Goal: Transaction & Acquisition: Purchase product/service

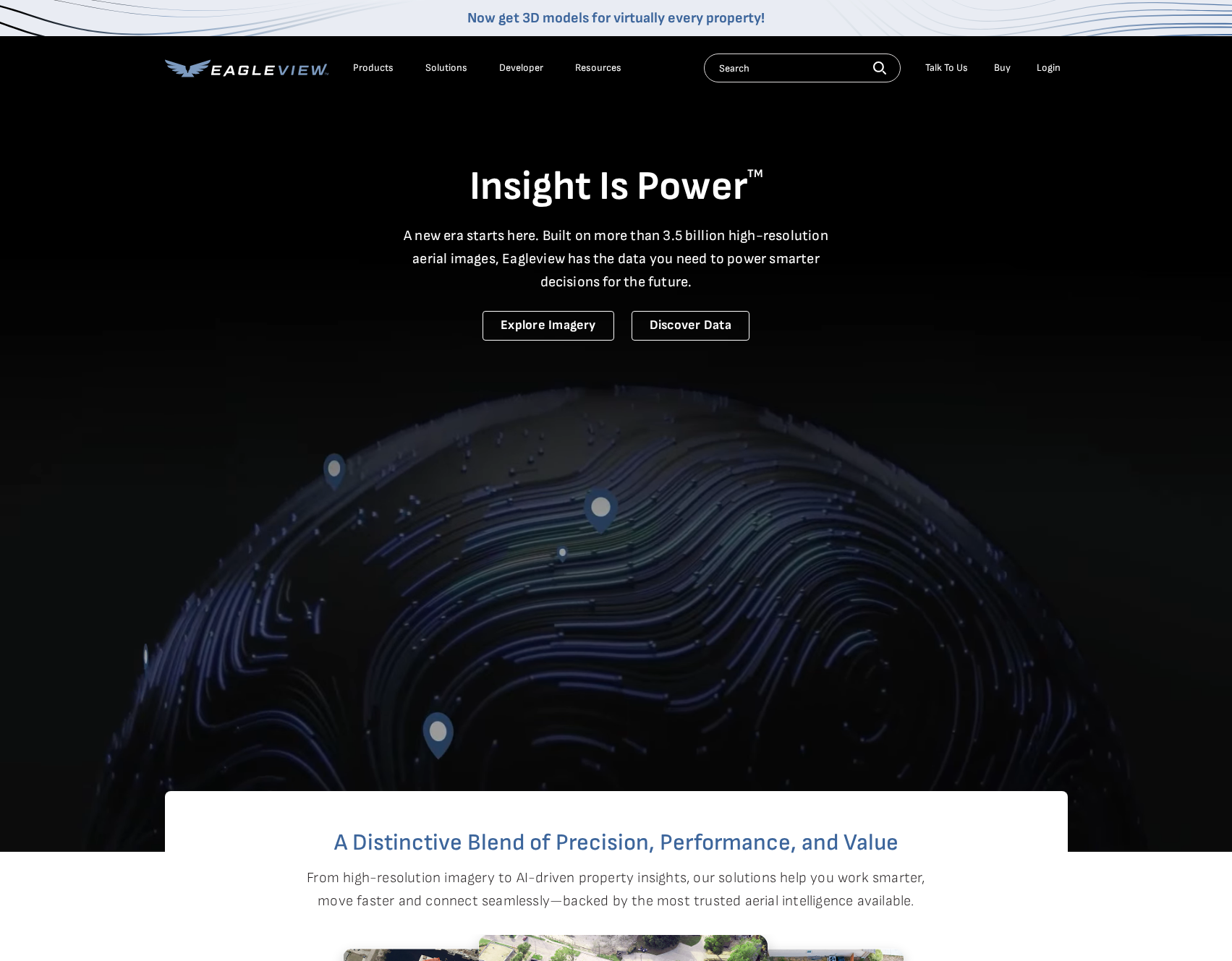
click at [1052, 71] on div "Login" at bounding box center [1048, 68] width 24 height 13
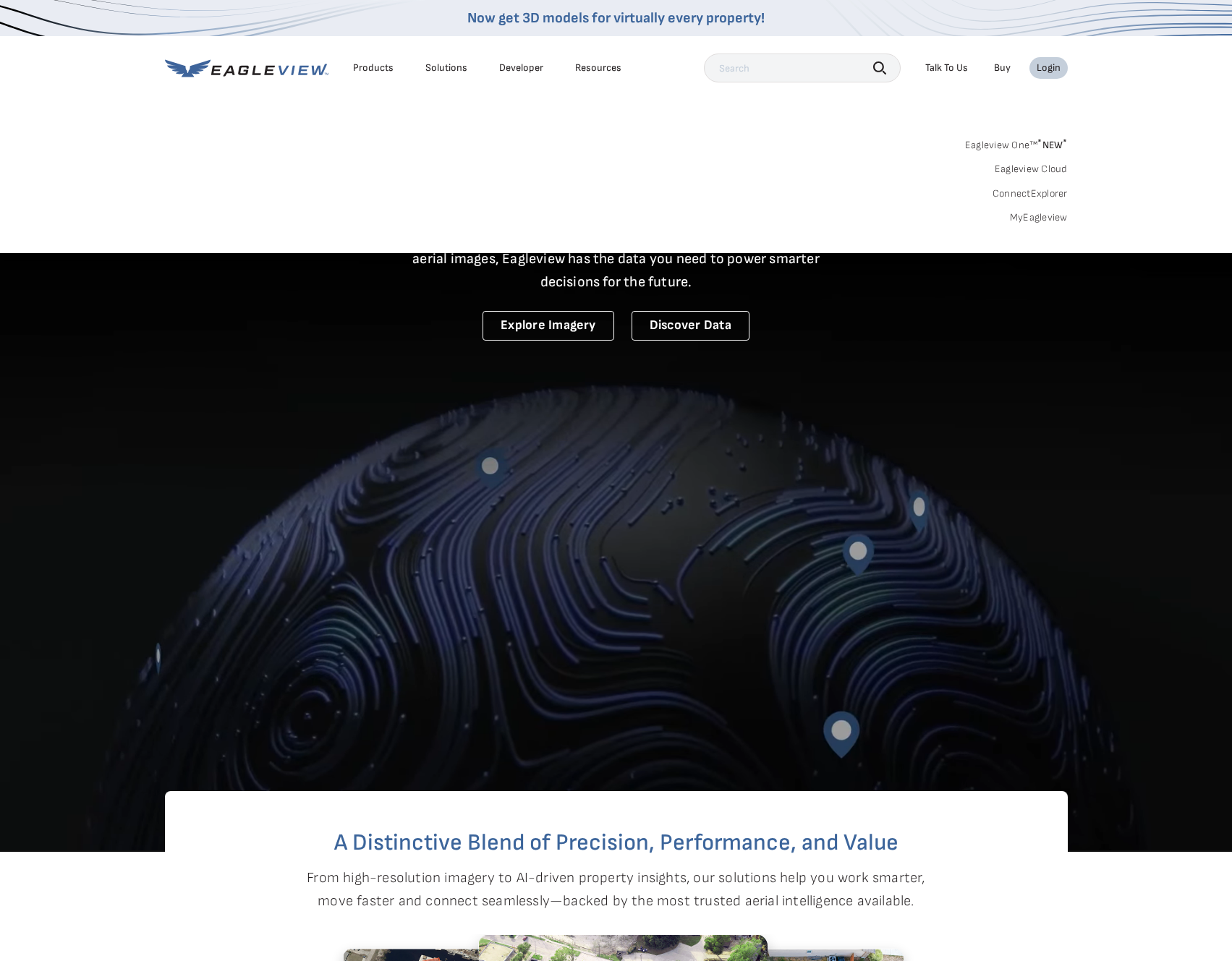
click at [1023, 141] on link "Eagleview One™ * NEW *" at bounding box center [1017, 143] width 103 height 17
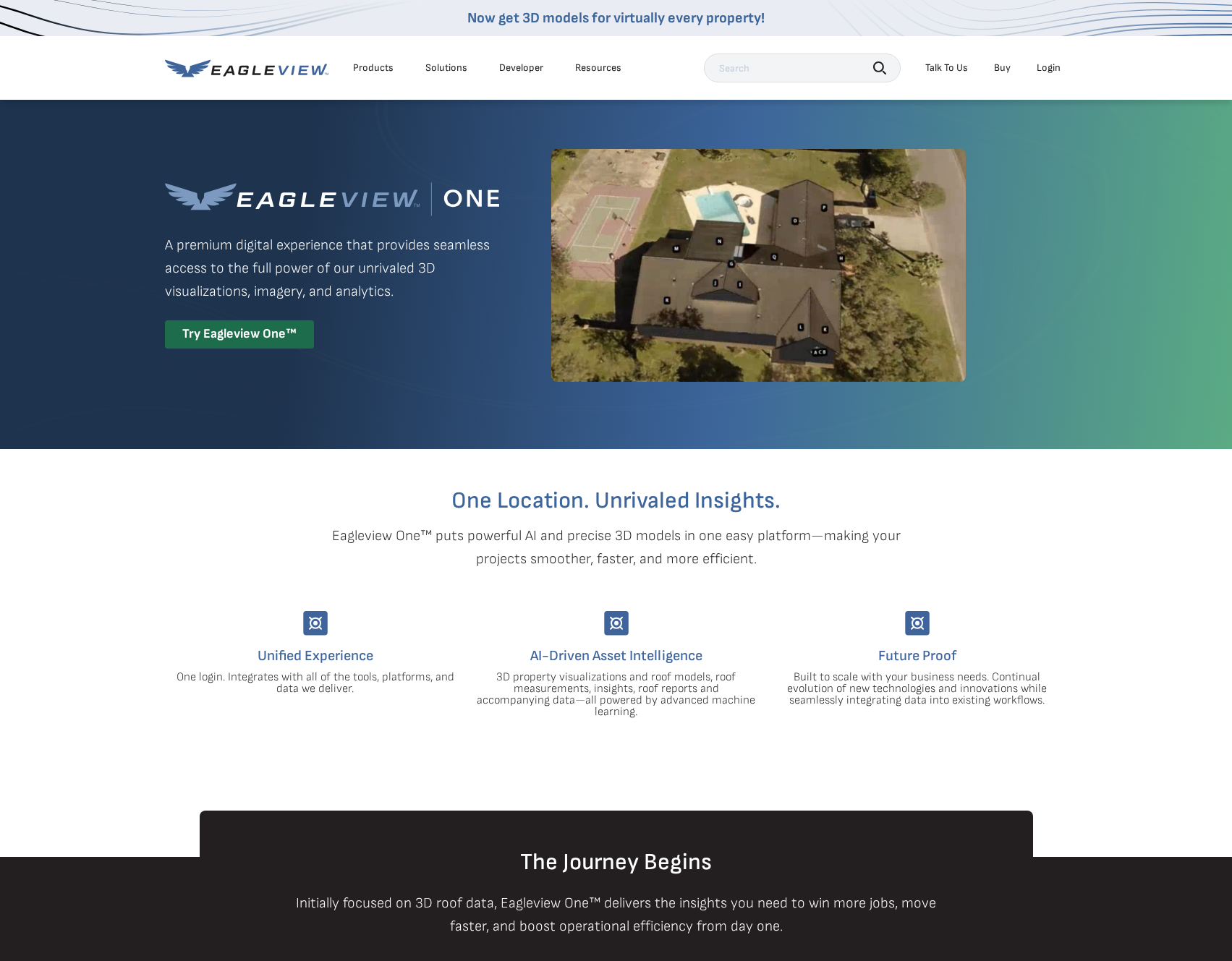
click at [1050, 74] on div "Login" at bounding box center [1048, 68] width 24 height 13
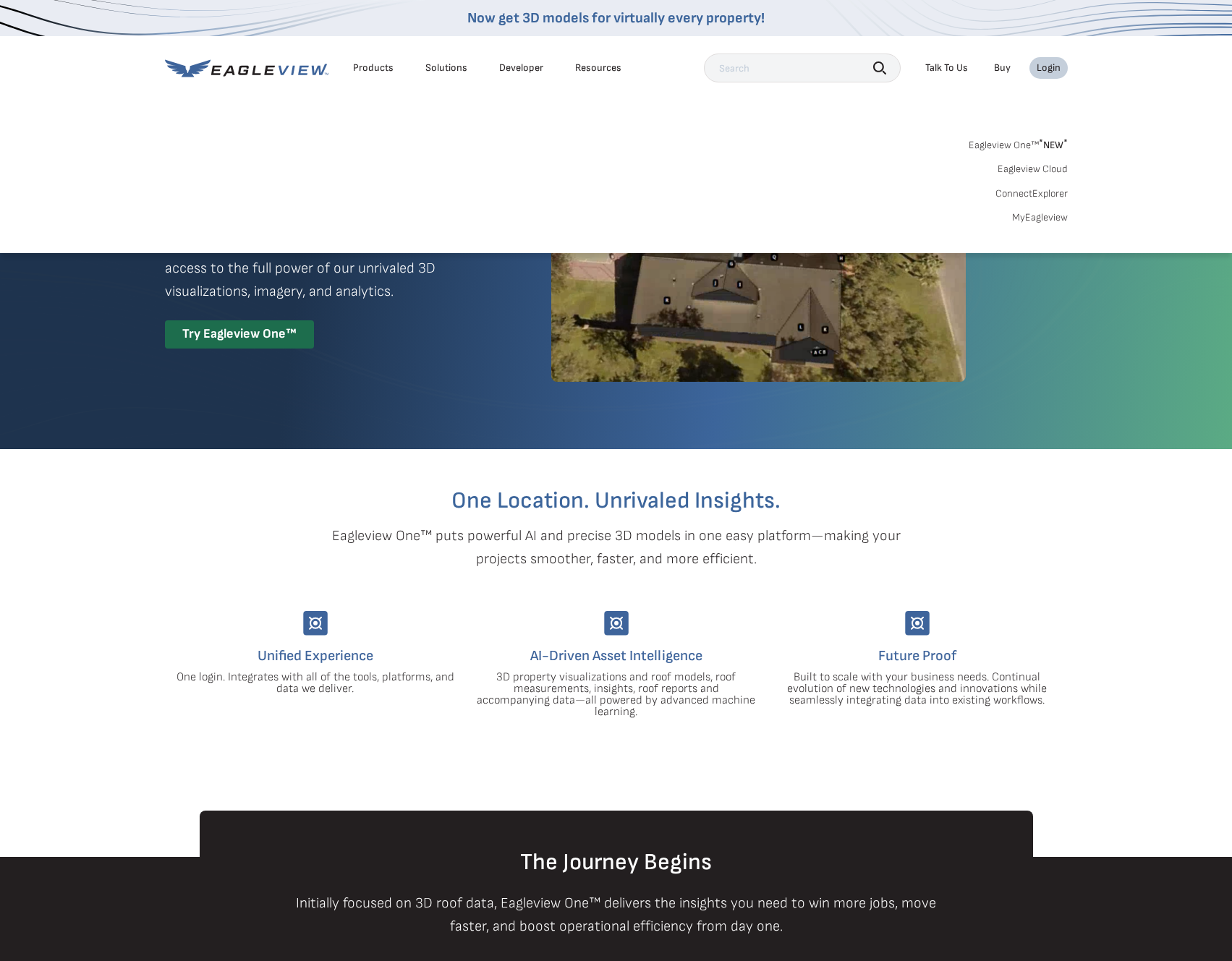
click at [1034, 219] on link "MyEagleview" at bounding box center [1040, 217] width 55 height 13
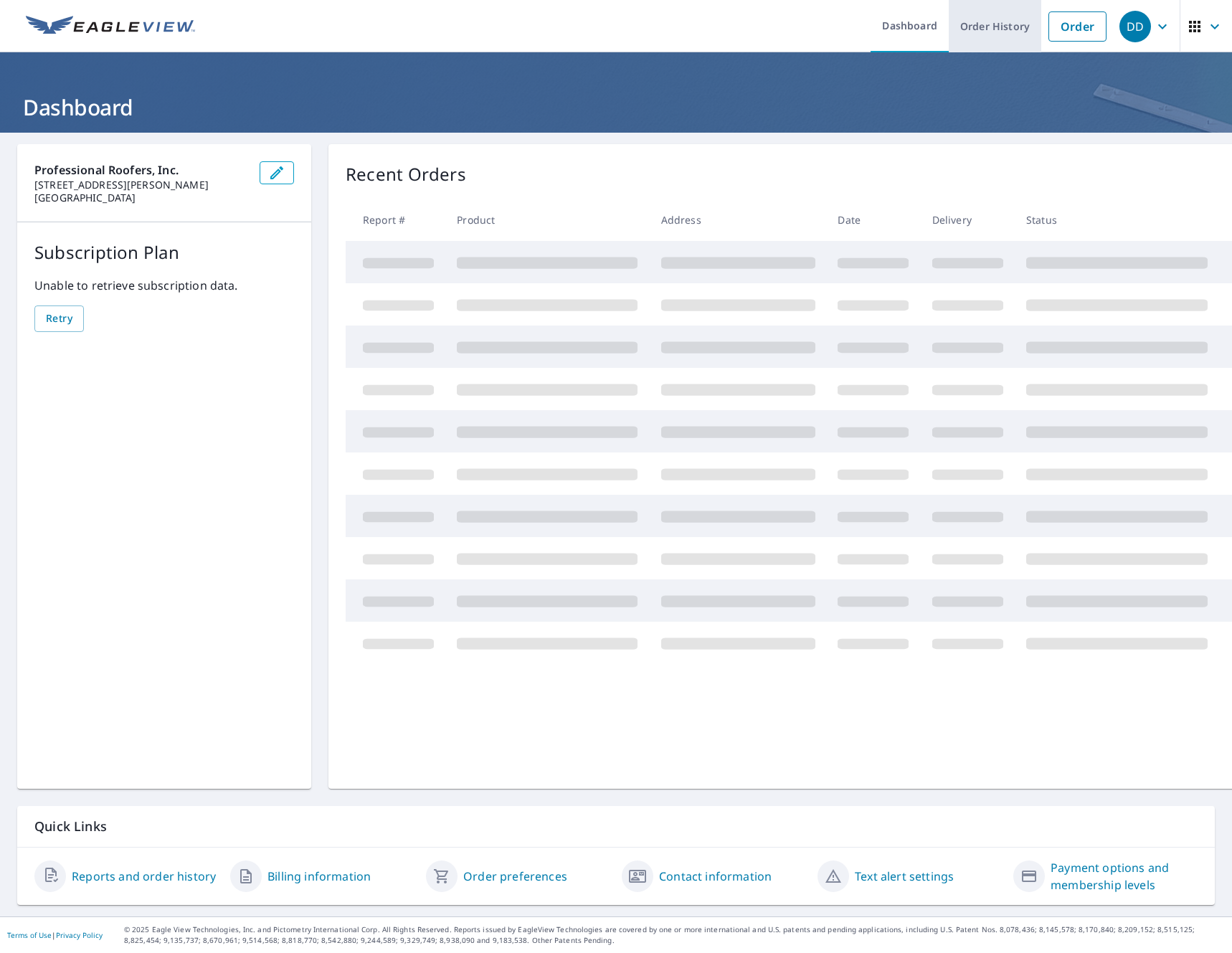
click at [1006, 30] on link "Order History" at bounding box center [994, 26] width 92 height 53
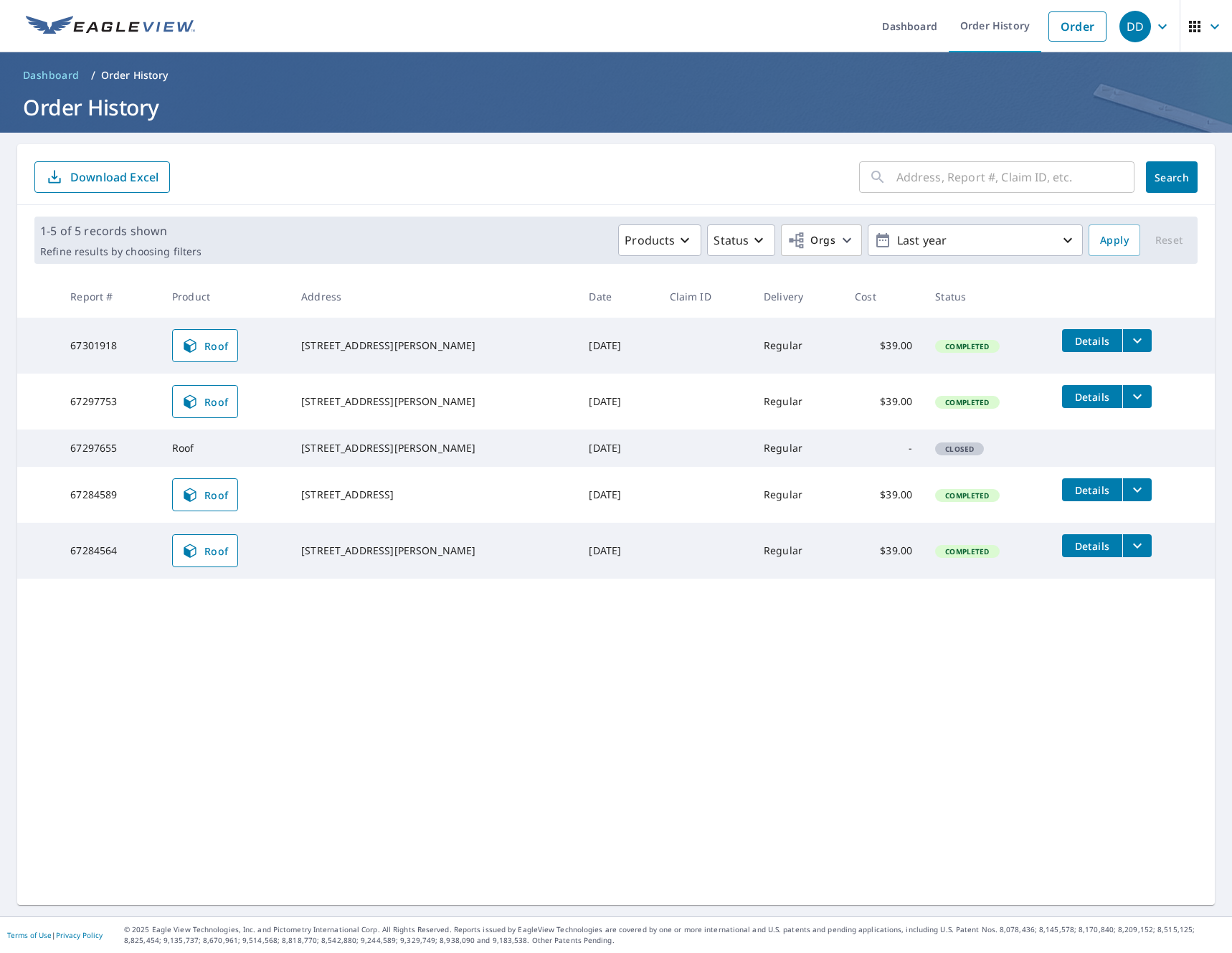
click at [935, 182] on input "text" at bounding box center [1016, 177] width 238 height 40
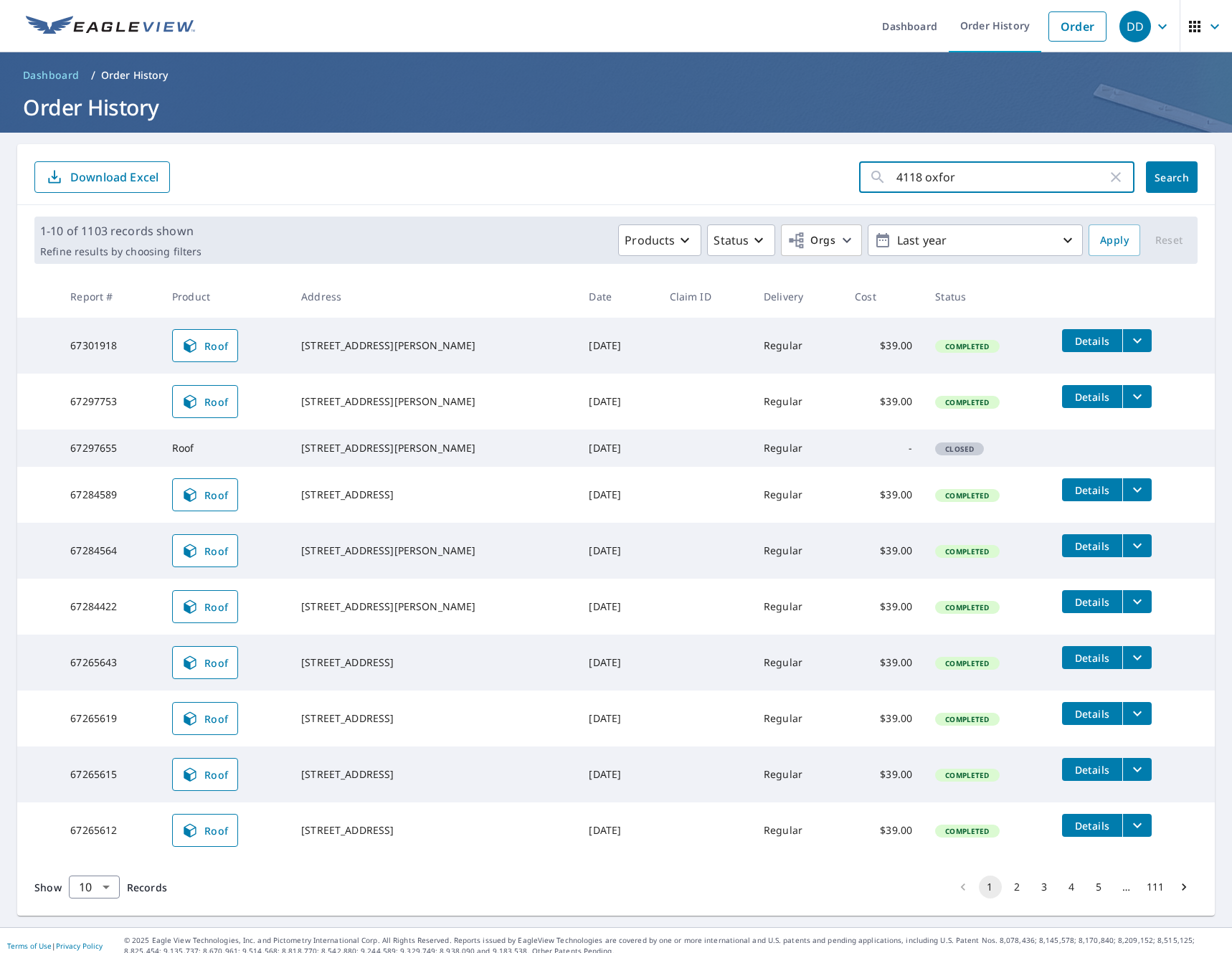
type input "4118 oxford"
click button "Search" at bounding box center [1172, 177] width 52 height 31
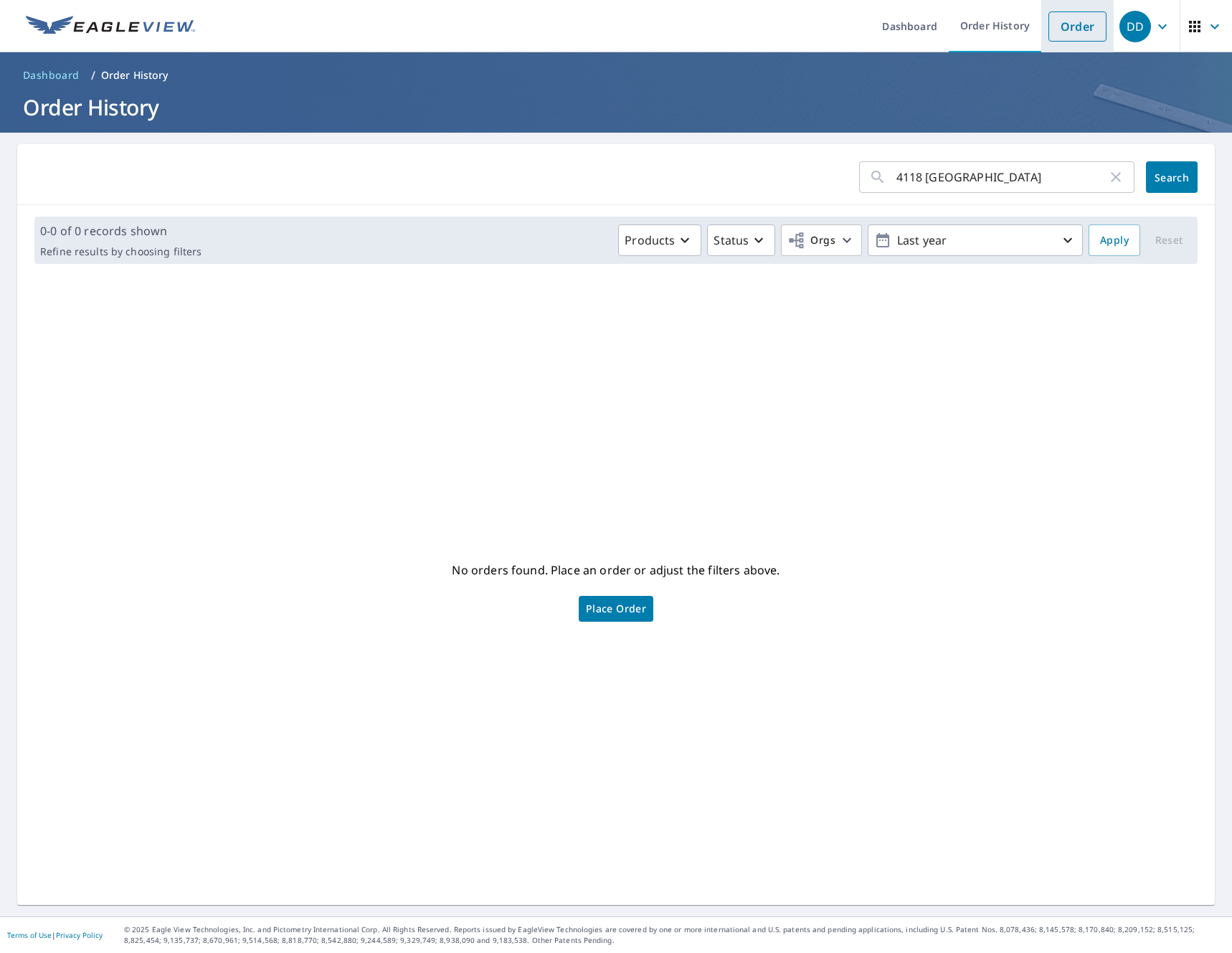
click at [1048, 32] on link "Order" at bounding box center [1077, 27] width 58 height 30
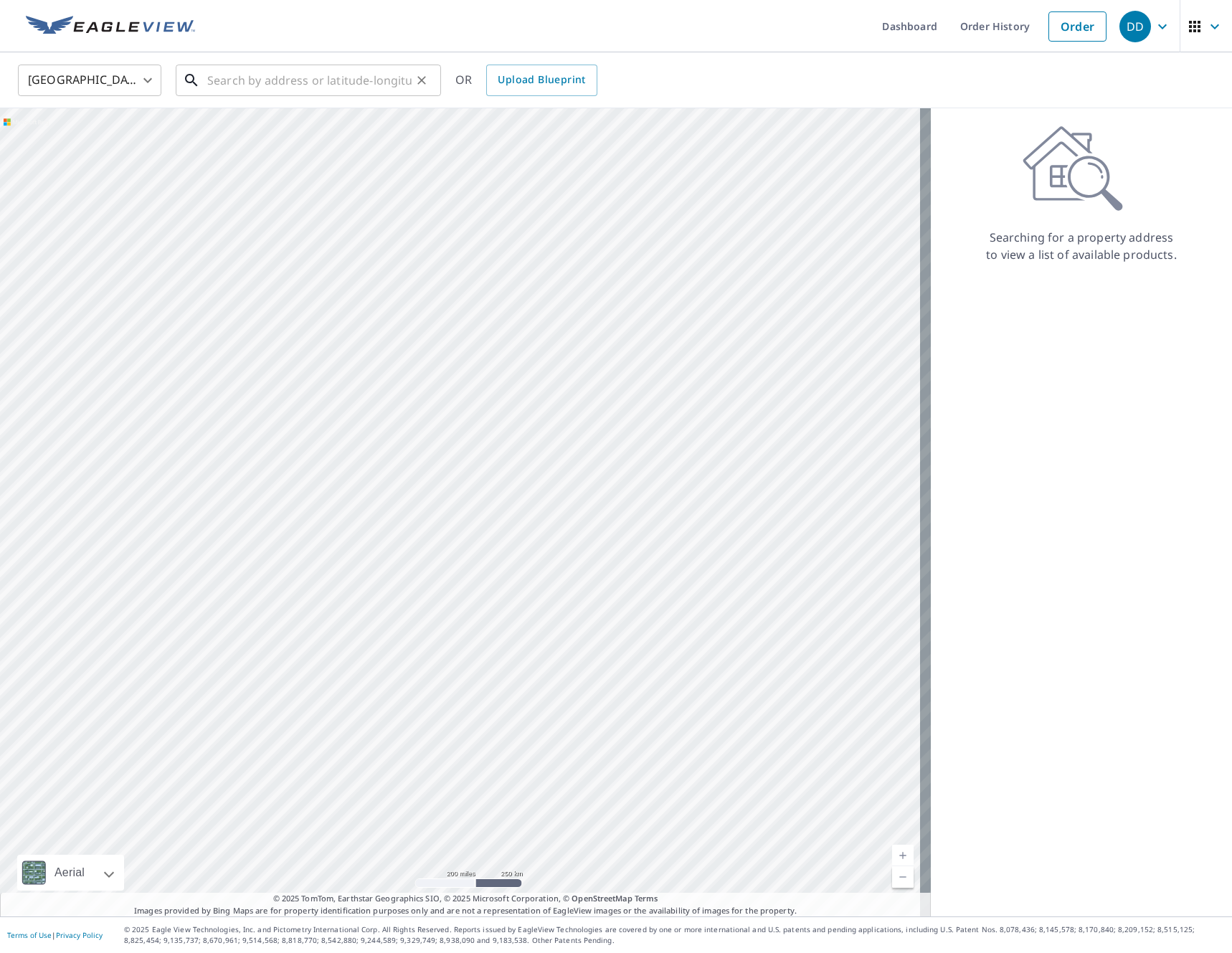
drag, startPoint x: 309, startPoint y: 76, endPoint x: 336, endPoint y: 82, distance: 27.7
click at [309, 76] on input "text" at bounding box center [309, 80] width 204 height 40
paste input "4118 Oxford Glen Franklin, TN 37067"
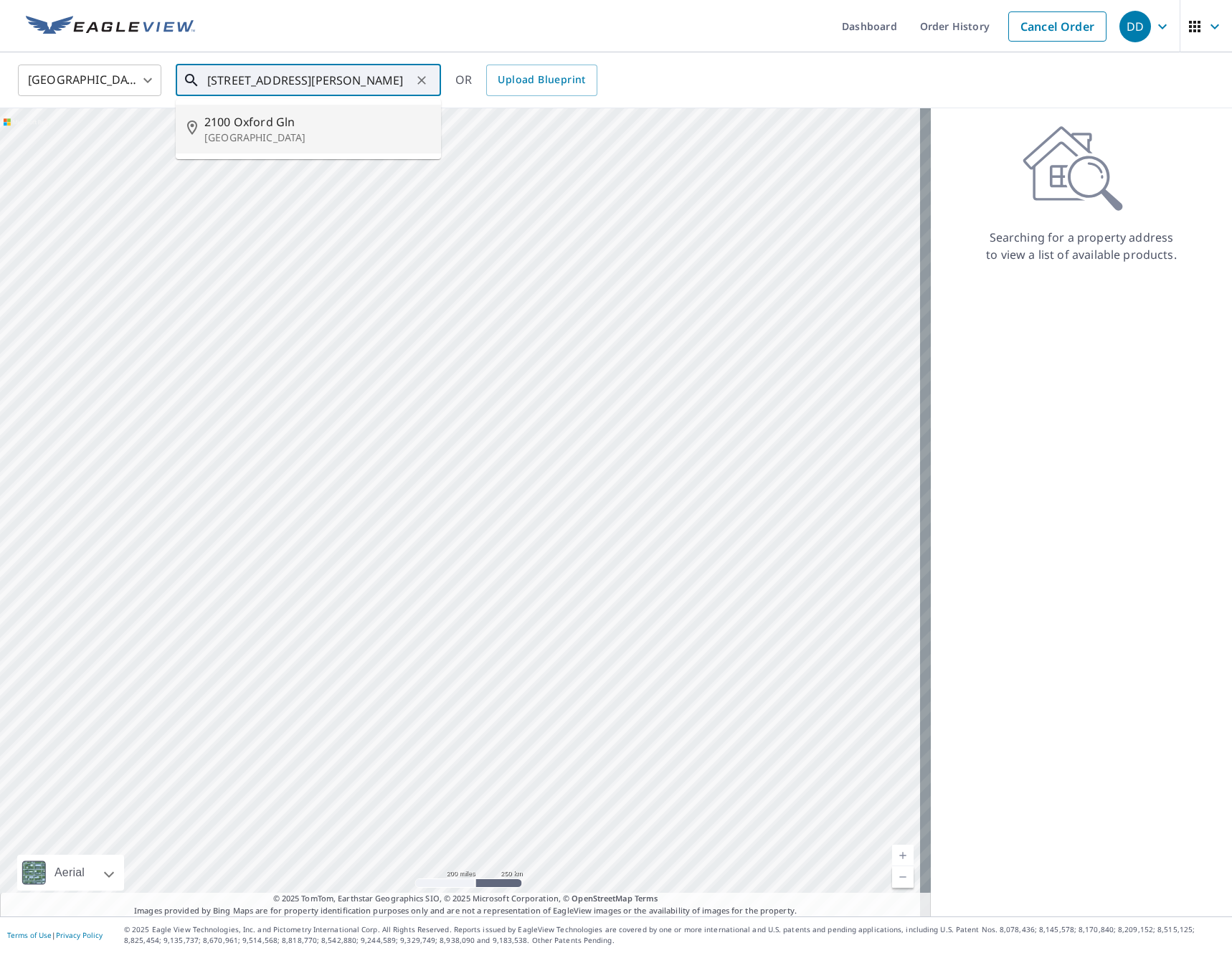
click at [344, 88] on input "4118 Oxford Glen Franklin, TN 37067" at bounding box center [309, 80] width 204 height 40
drag, startPoint x: 308, startPoint y: 83, endPoint x: 418, endPoint y: 75, distance: 110.3
click at [418, 75] on div "4118 Oxford Glen Franklin, TN 37067 ​" at bounding box center [309, 80] width 265 height 31
click at [350, 117] on span "4118 Oxford Glen Dr" at bounding box center [317, 122] width 226 height 18
type input "4118 Oxford Glen Dr Franklin, TN 37067"
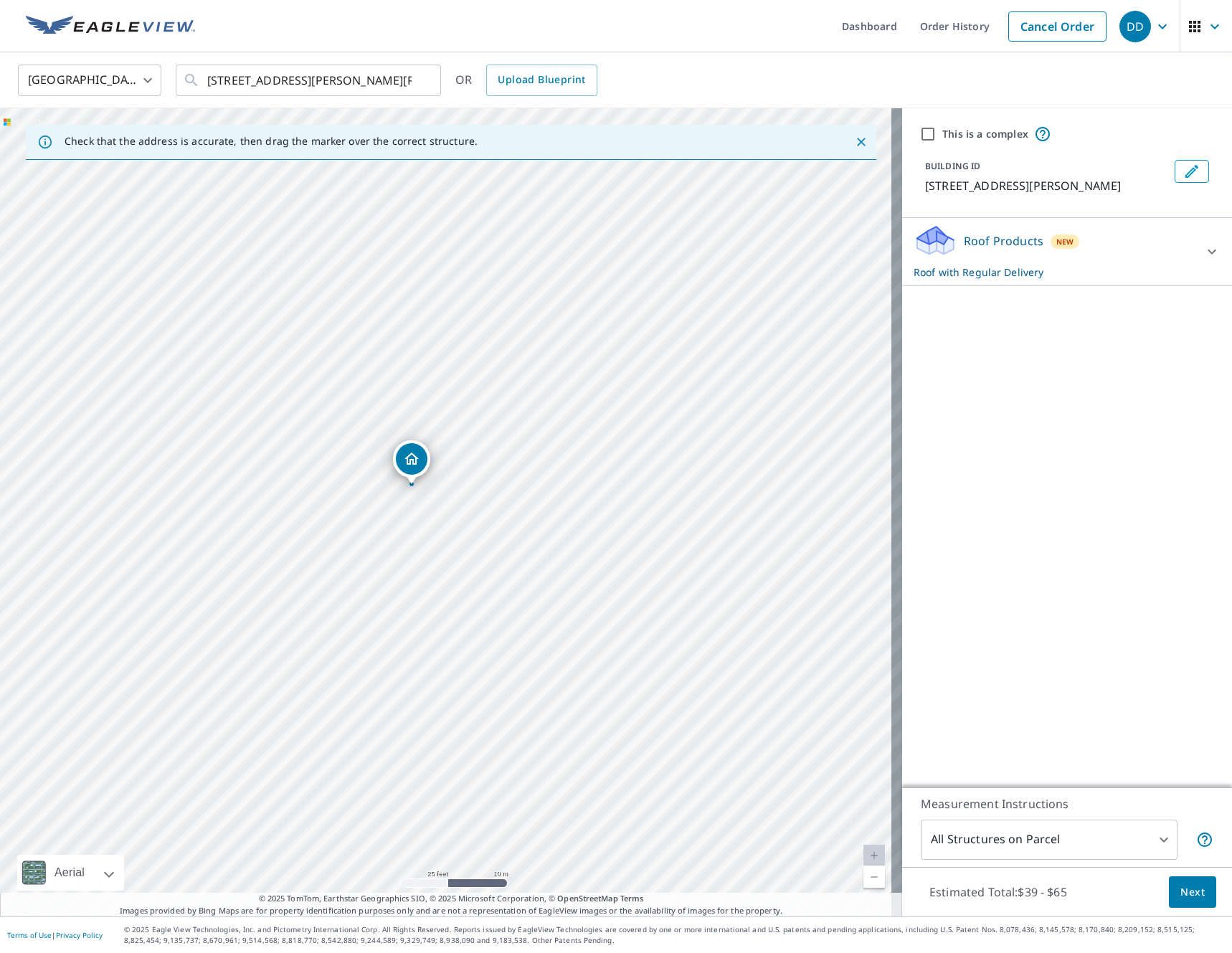
drag, startPoint x: 452, startPoint y: 478, endPoint x: 475, endPoint y: 492, distance: 26.9
click at [475, 492] on div "4118 Oxford Glen Dr Franklin, TN 37067" at bounding box center [451, 512] width 902 height 808
click at [1102, 855] on body "DD DD Dashboard Order History Cancel Order DD United States US ​ 4118 Oxford Gl…" at bounding box center [616, 476] width 1232 height 953
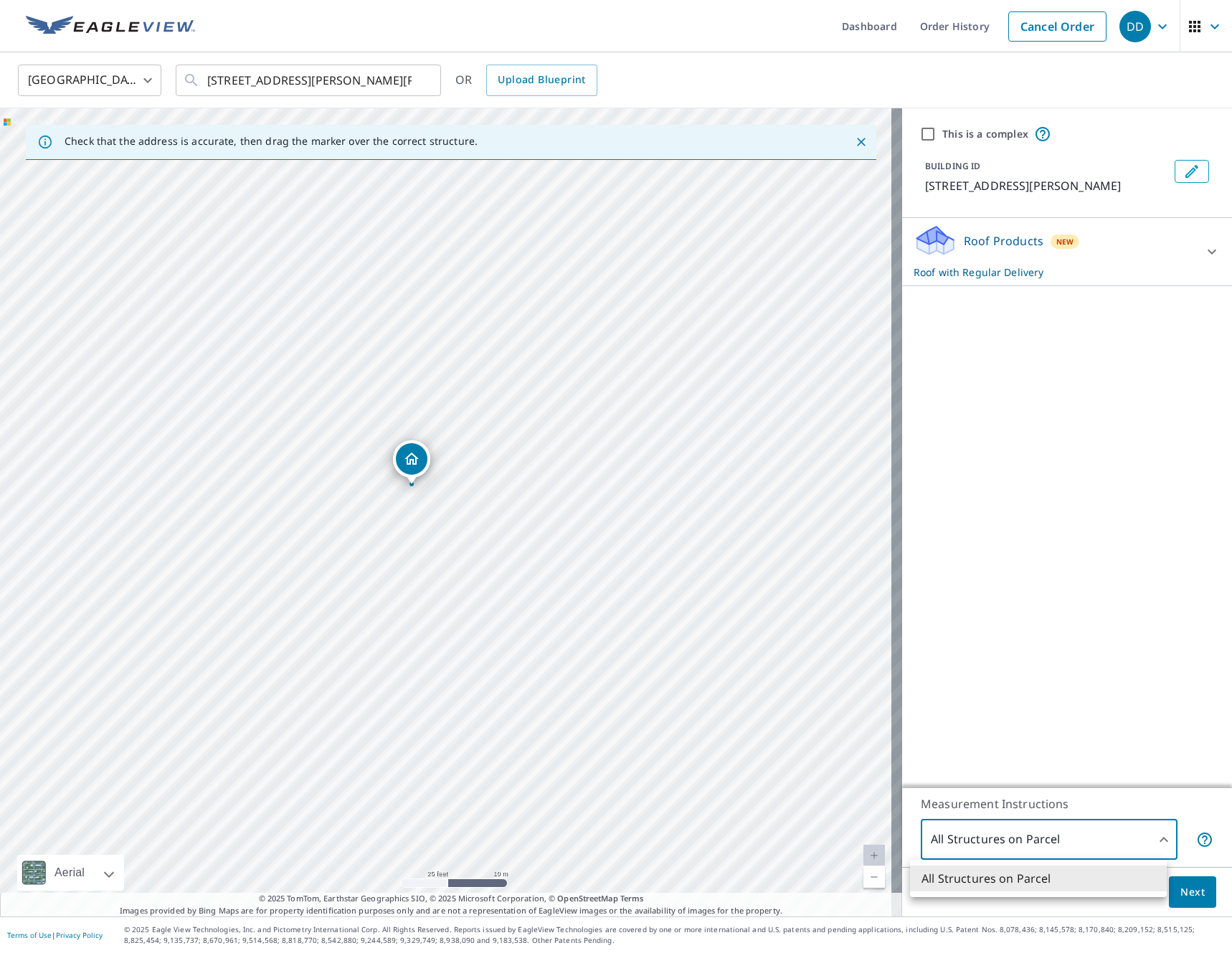
click at [1102, 843] on div at bounding box center [616, 476] width 1232 height 953
click at [1188, 896] on span "Next" at bounding box center [1192, 893] width 24 height 18
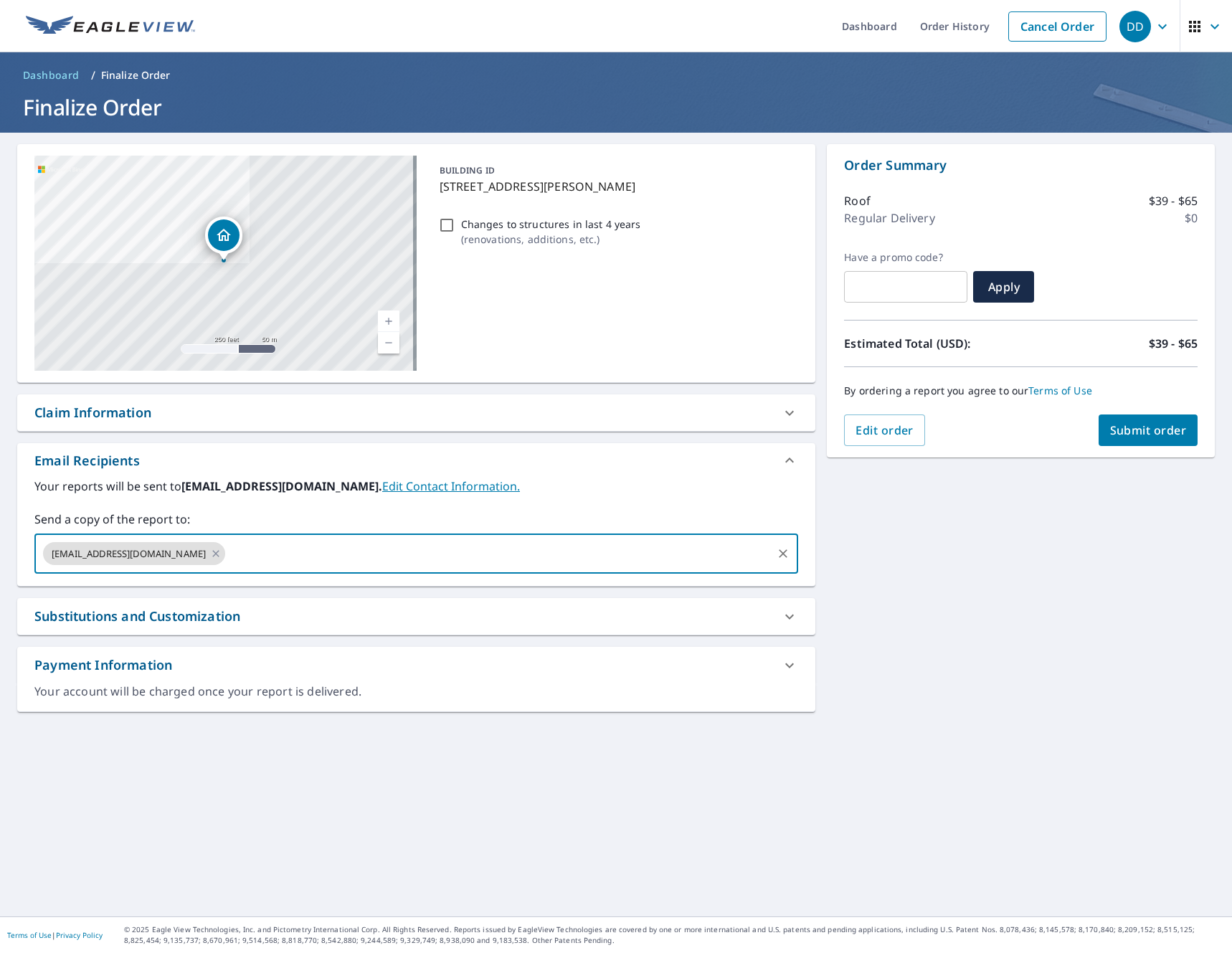
click at [473, 547] on input "text" at bounding box center [498, 554] width 543 height 27
type input "[EMAIL_ADDRESS][DOMAIN_NAME]"
checkbox input "true"
type input "chris@proroofersinc.com"
click at [1106, 421] on button "Submit order" at bounding box center [1148, 430] width 100 height 31
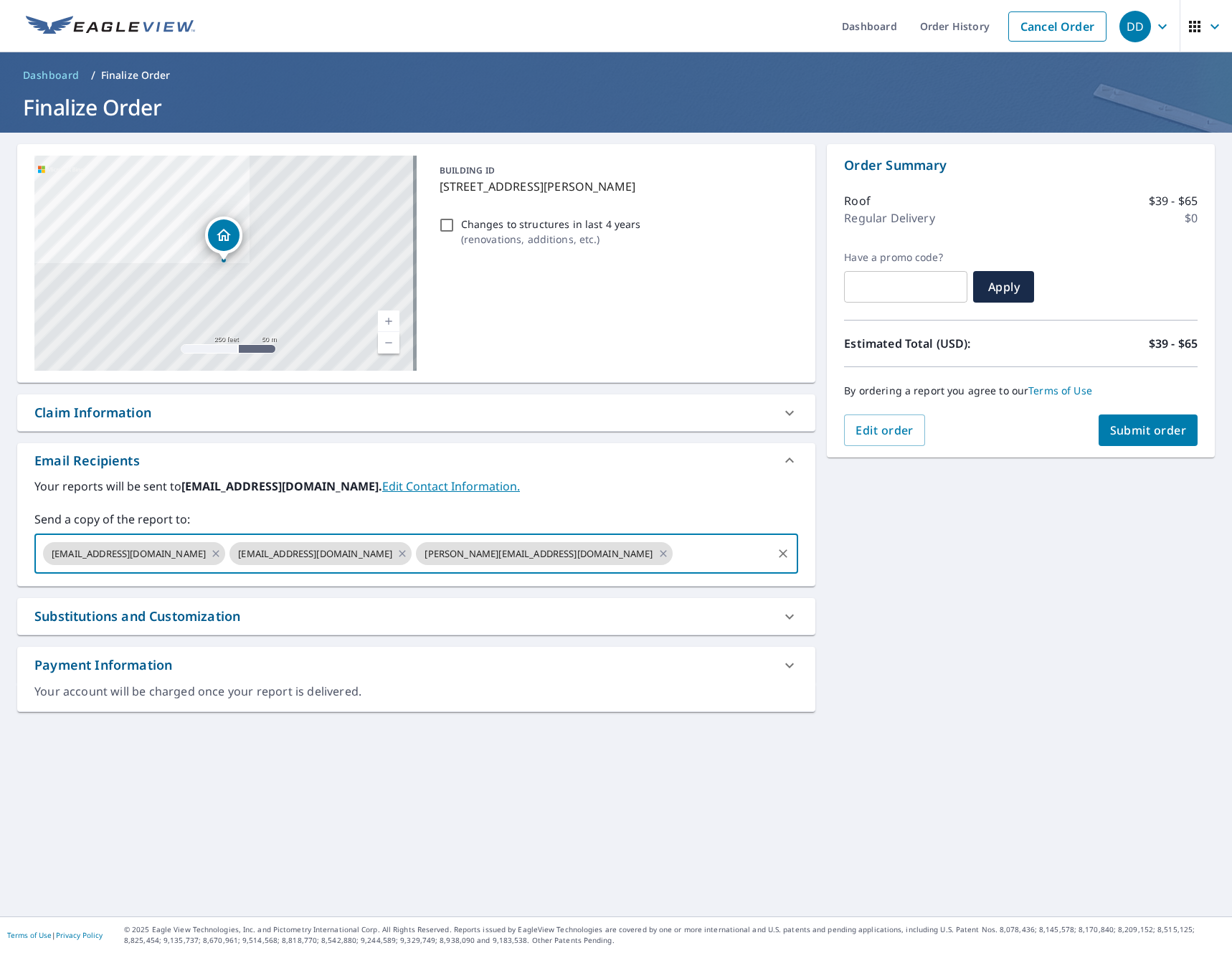
checkbox input "true"
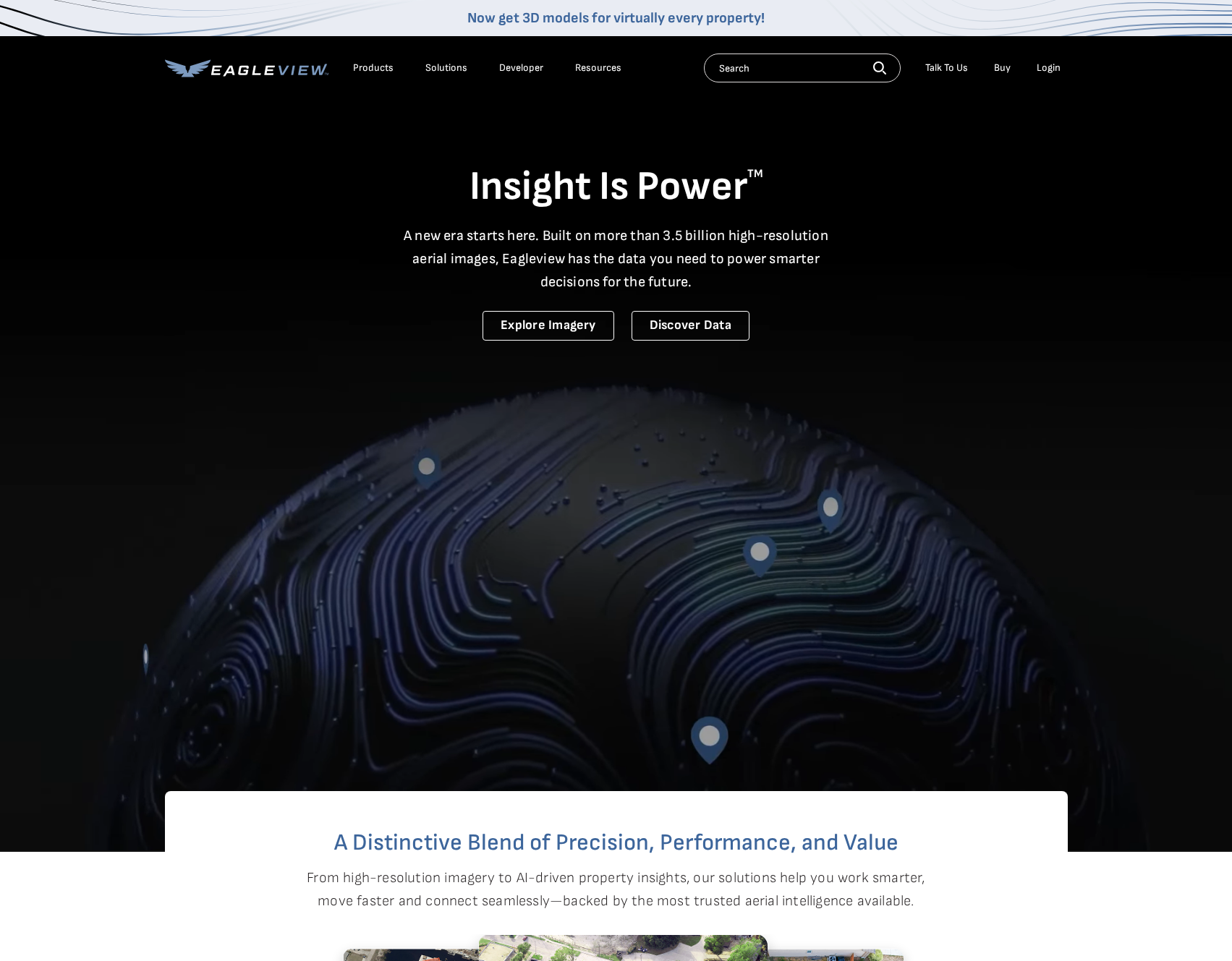
click at [1050, 67] on div "Login" at bounding box center [1048, 68] width 24 height 13
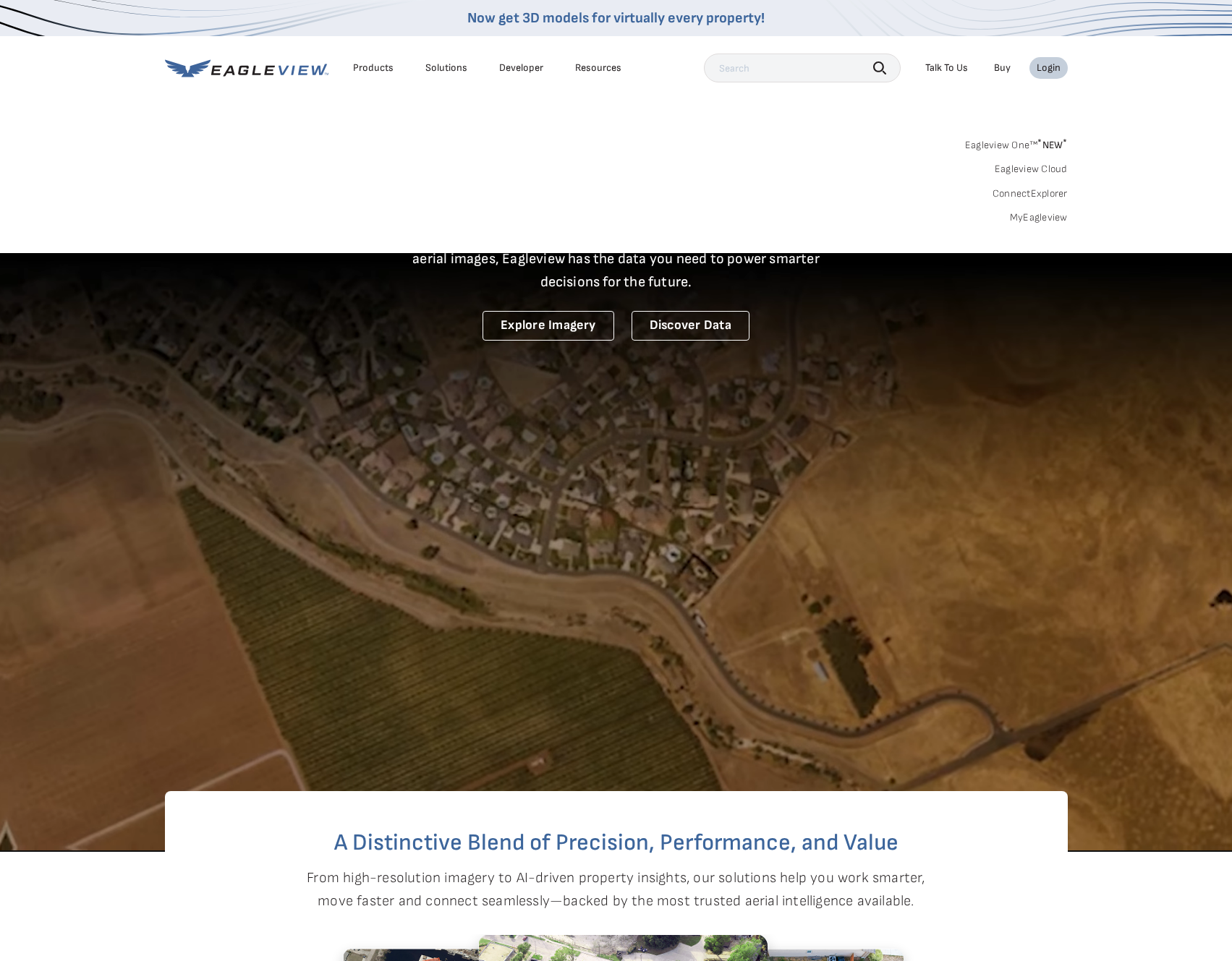
click at [1048, 219] on link "MyEagleview" at bounding box center [1038, 217] width 58 height 13
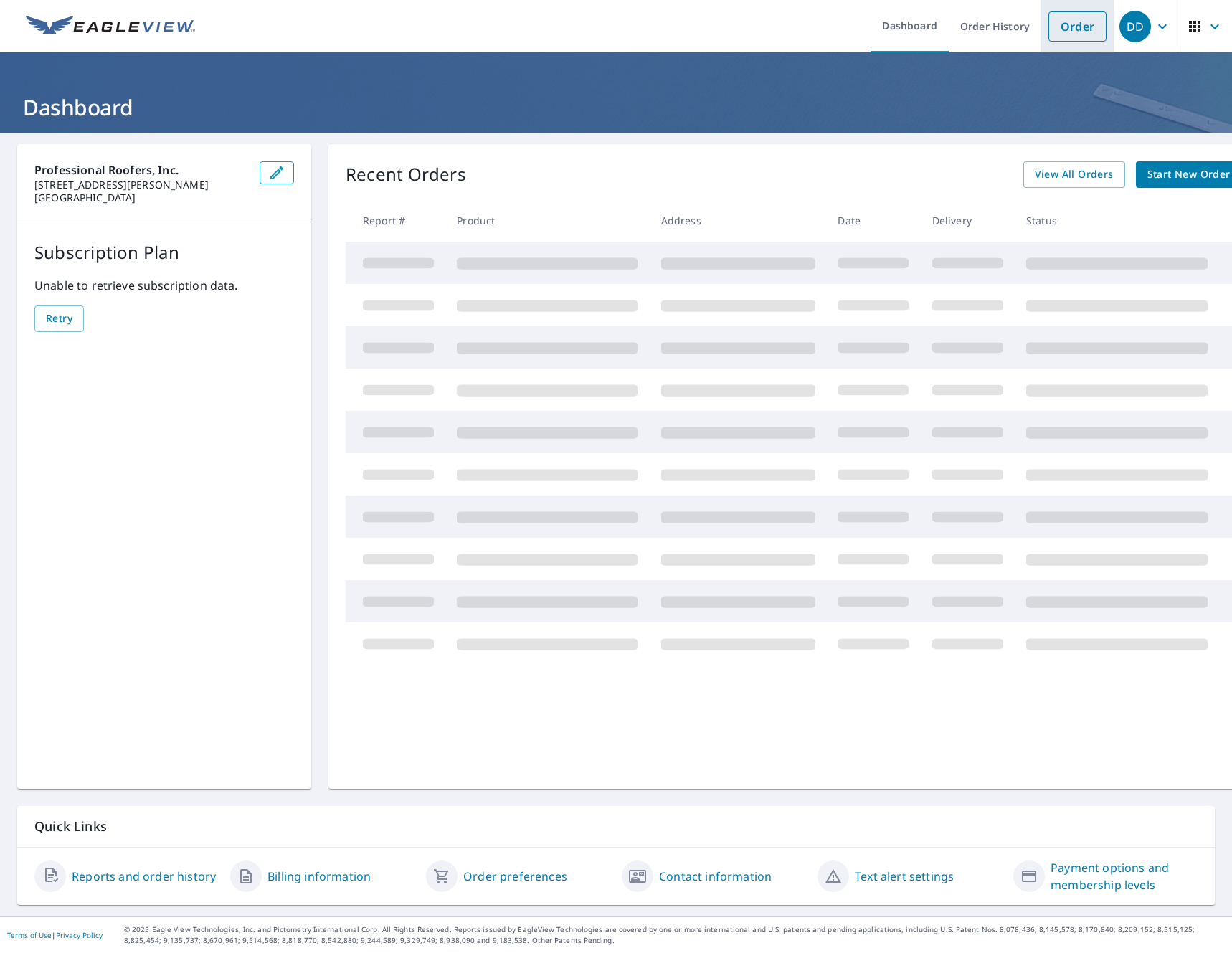
click at [1067, 32] on link "Order" at bounding box center [1077, 27] width 58 height 30
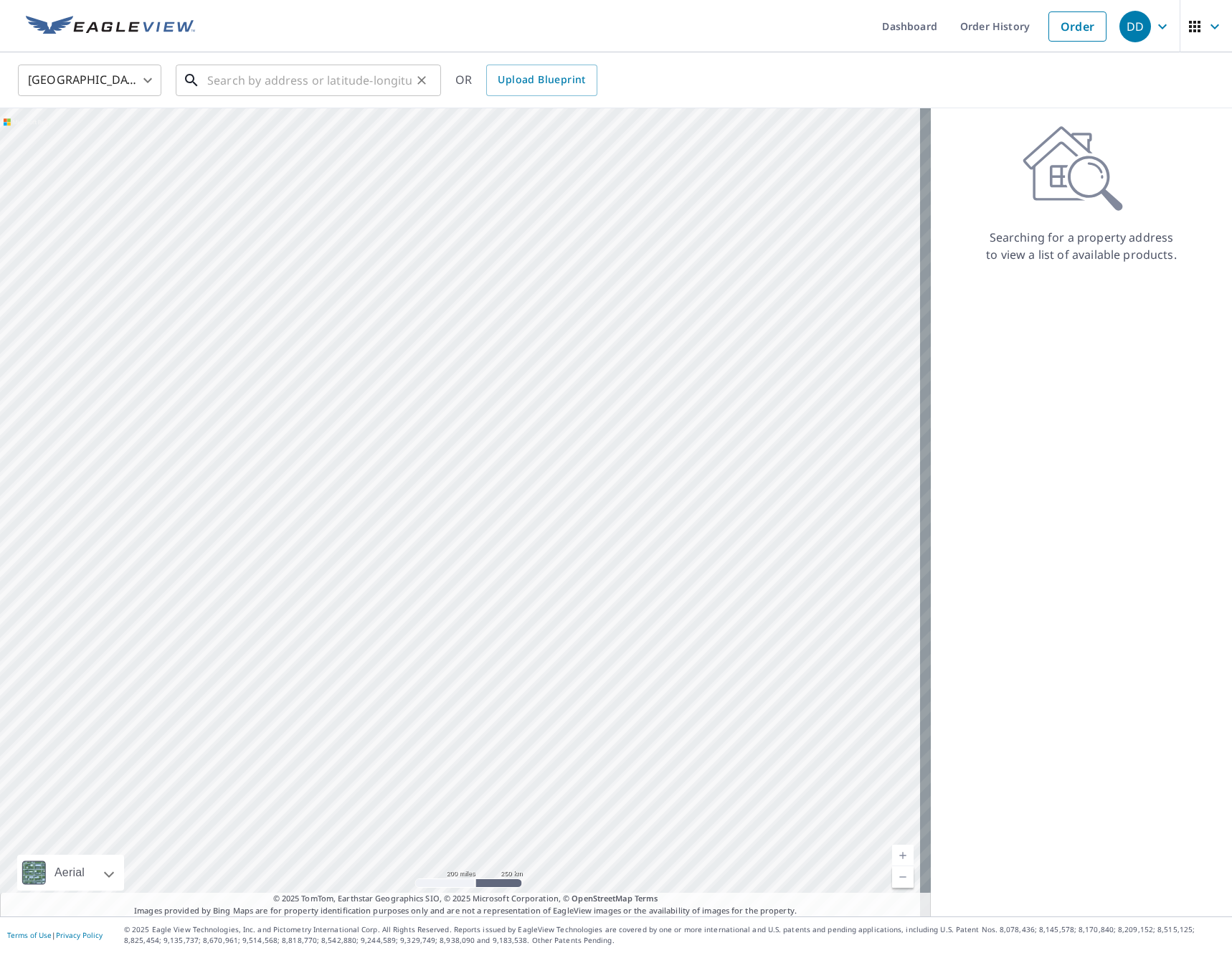
click at [312, 85] on input "text" at bounding box center [309, 80] width 204 height 40
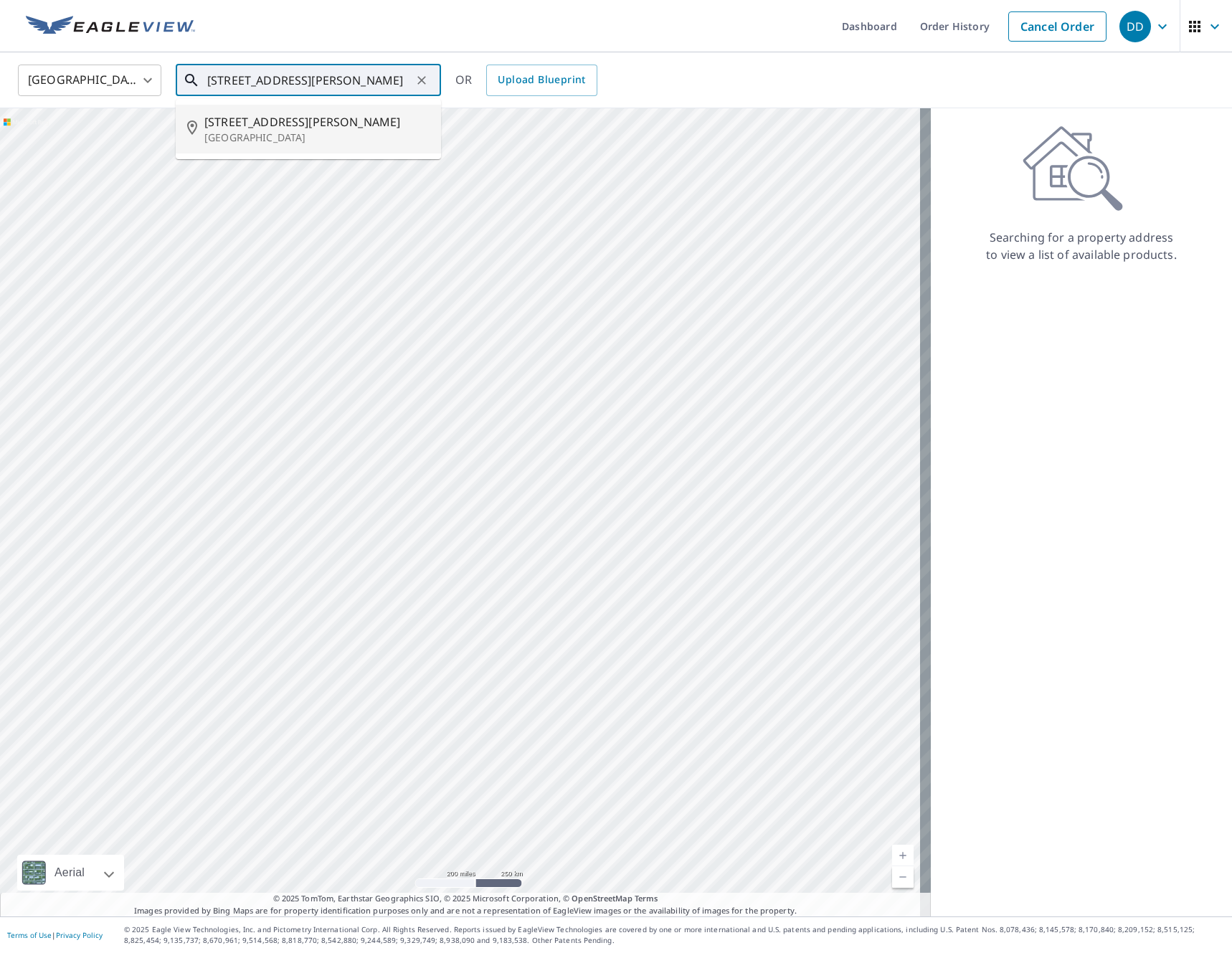
click at [348, 144] on p "[GEOGRAPHIC_DATA]" at bounding box center [317, 137] width 226 height 14
type input "[STREET_ADDRESS][PERSON_NAME]"
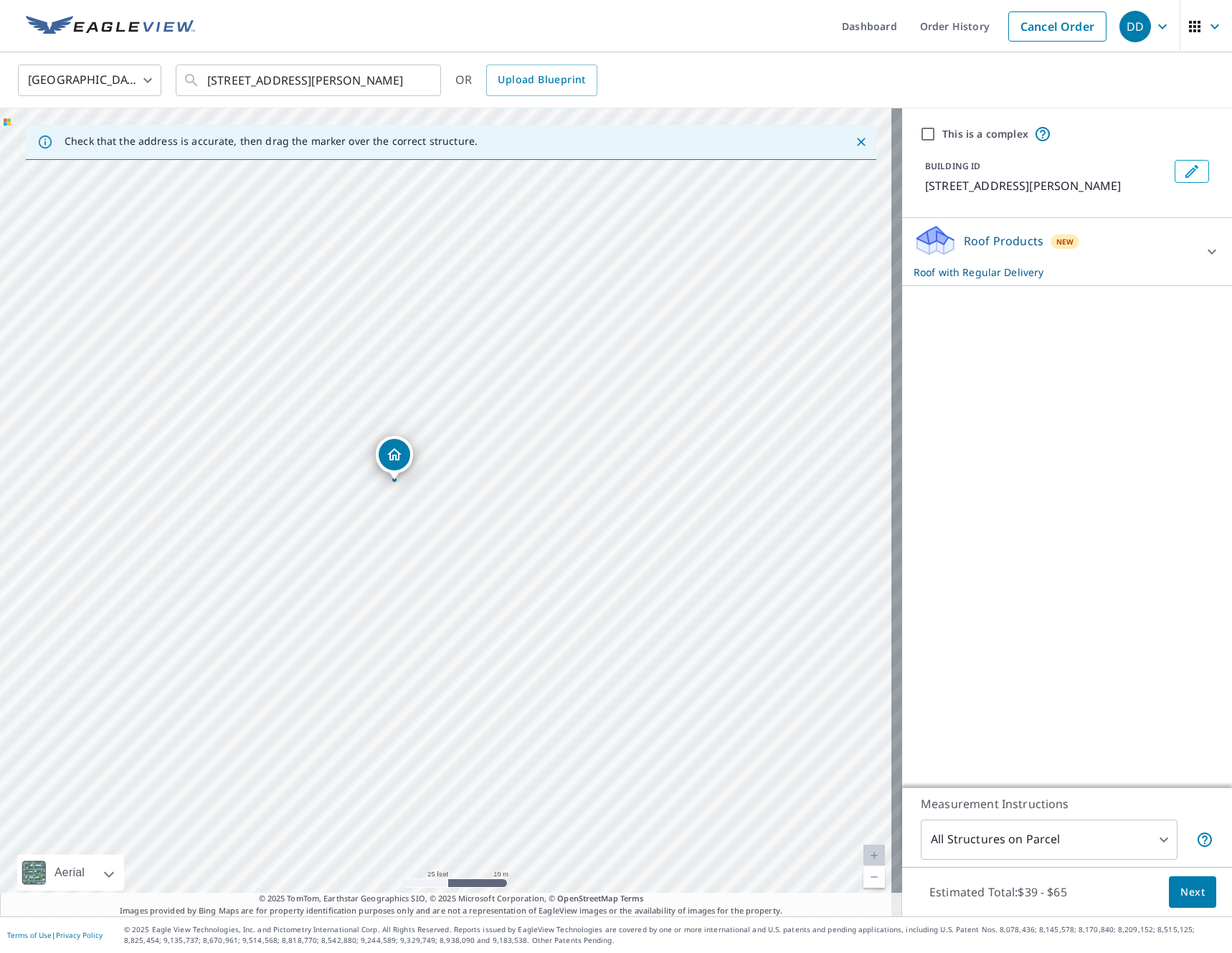
click at [408, 492] on div "[STREET_ADDRESS][PERSON_NAME]" at bounding box center [451, 512] width 902 height 808
click at [1204, 251] on icon at bounding box center [1212, 251] width 18 height 18
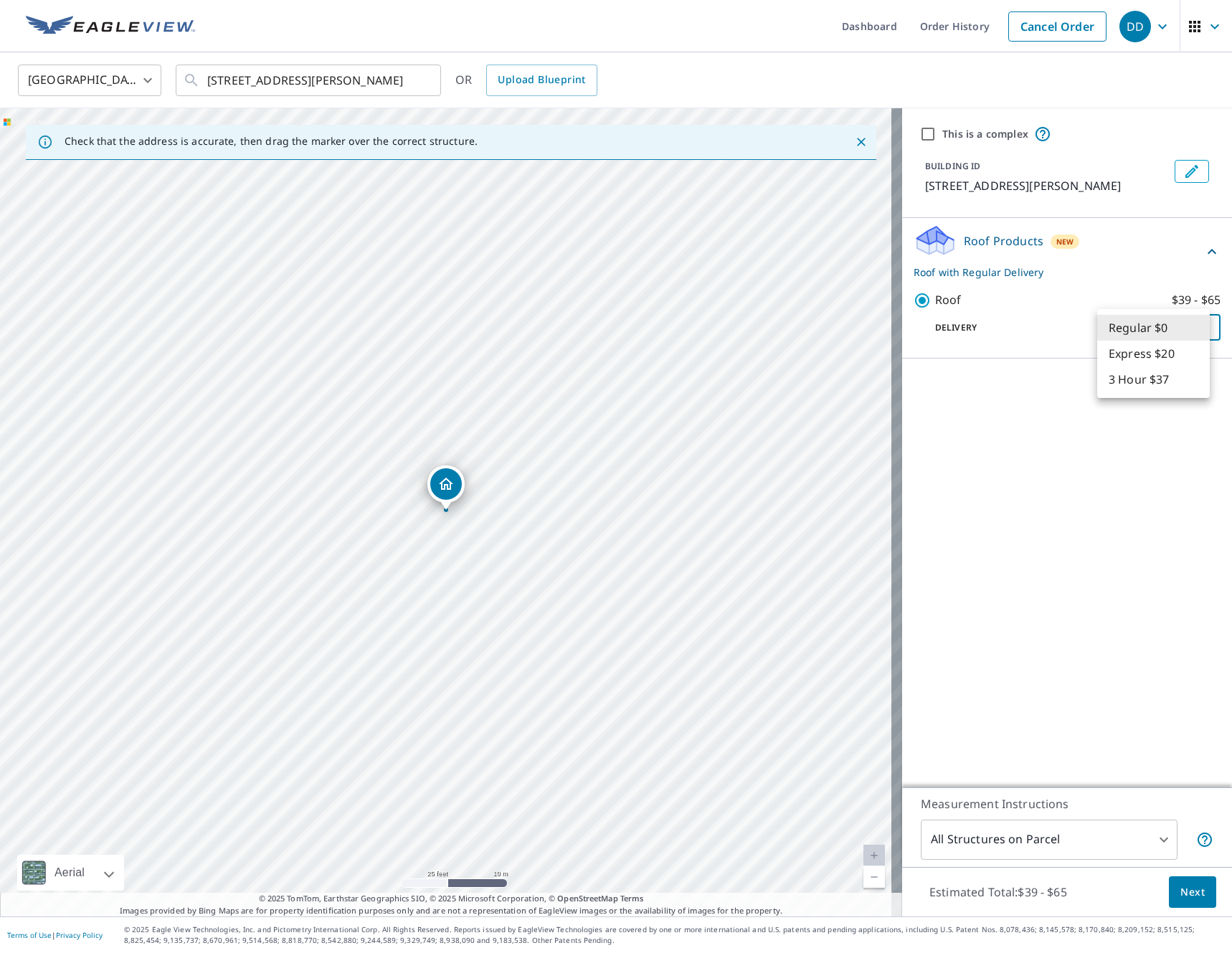
click at [1191, 319] on body "DD DD Dashboard Order History Cancel Order DD [GEOGRAPHIC_DATA] US ​ [STREET_AD…" at bounding box center [616, 476] width 1232 height 953
click at [1190, 895] on div at bounding box center [616, 476] width 1232 height 953
click at [1184, 897] on span "Next" at bounding box center [1192, 893] width 24 height 18
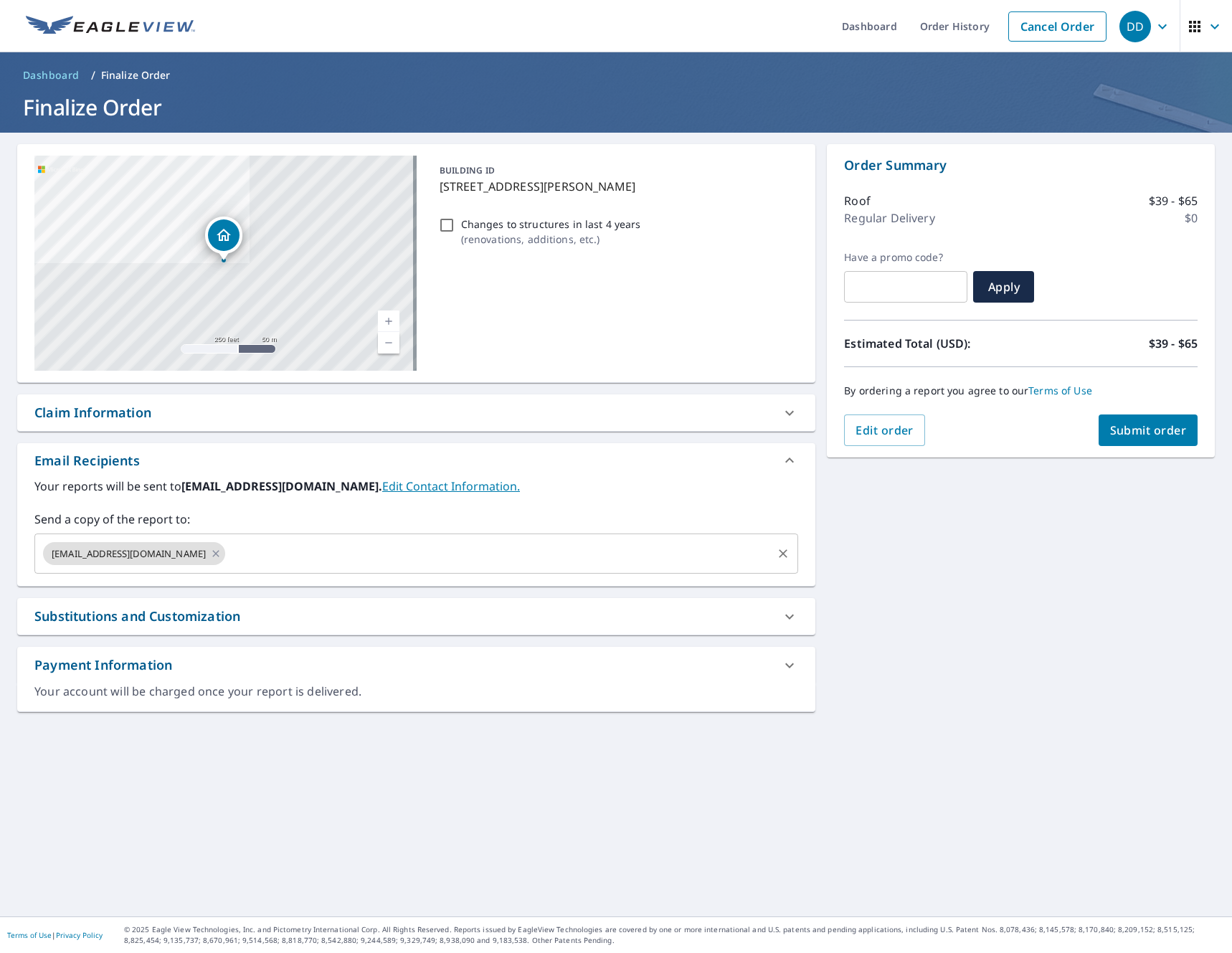
click at [350, 560] on input "text" at bounding box center [498, 554] width 543 height 27
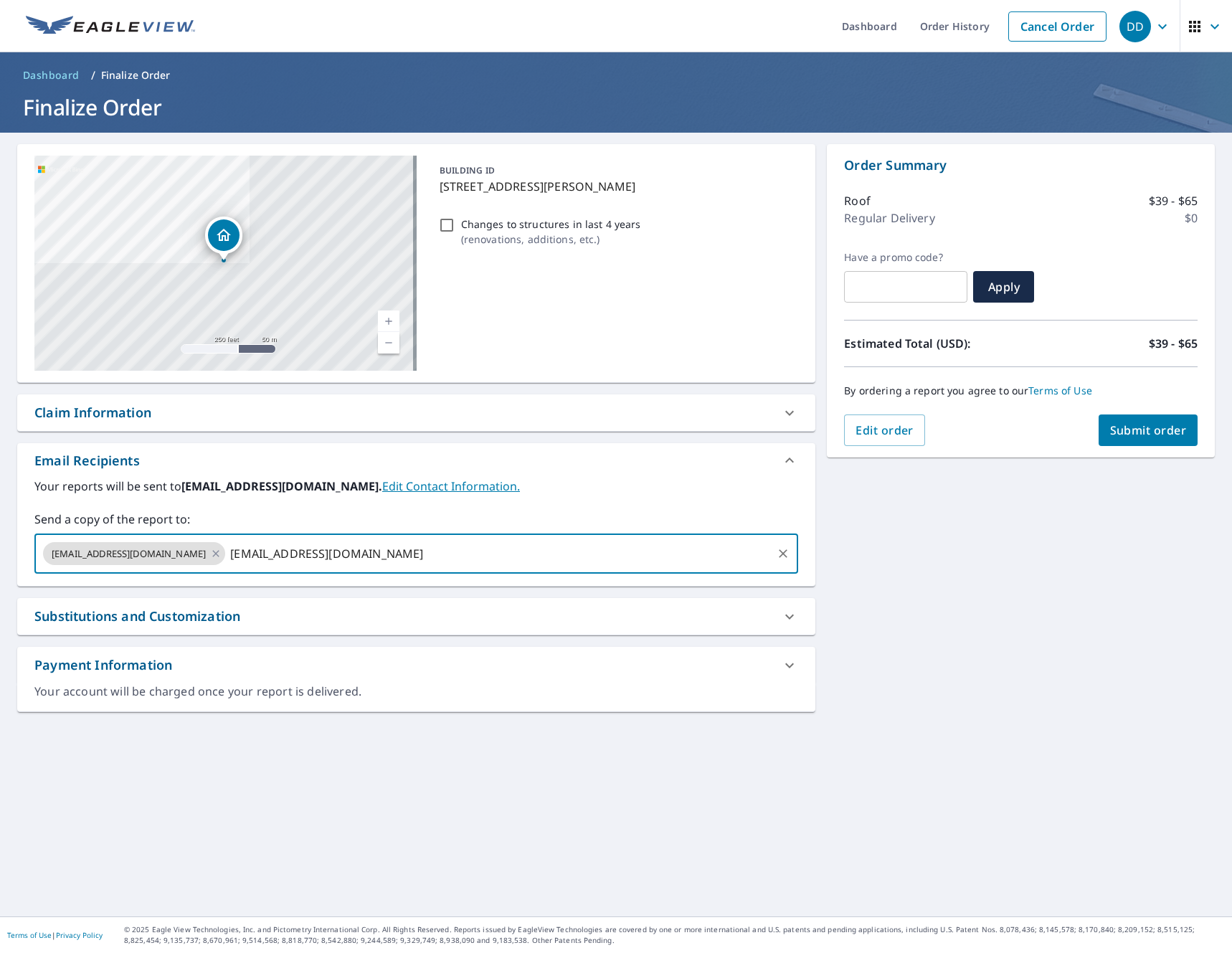
type input "[EMAIL_ADDRESS][DOMAIN_NAME]"
checkbox input "true"
type input "[PERSON_NAME][EMAIL_ADDRESS][DOMAIN_NAME]"
click at [1115, 436] on span "Submit order" at bounding box center [1148, 430] width 77 height 16
checkbox input "true"
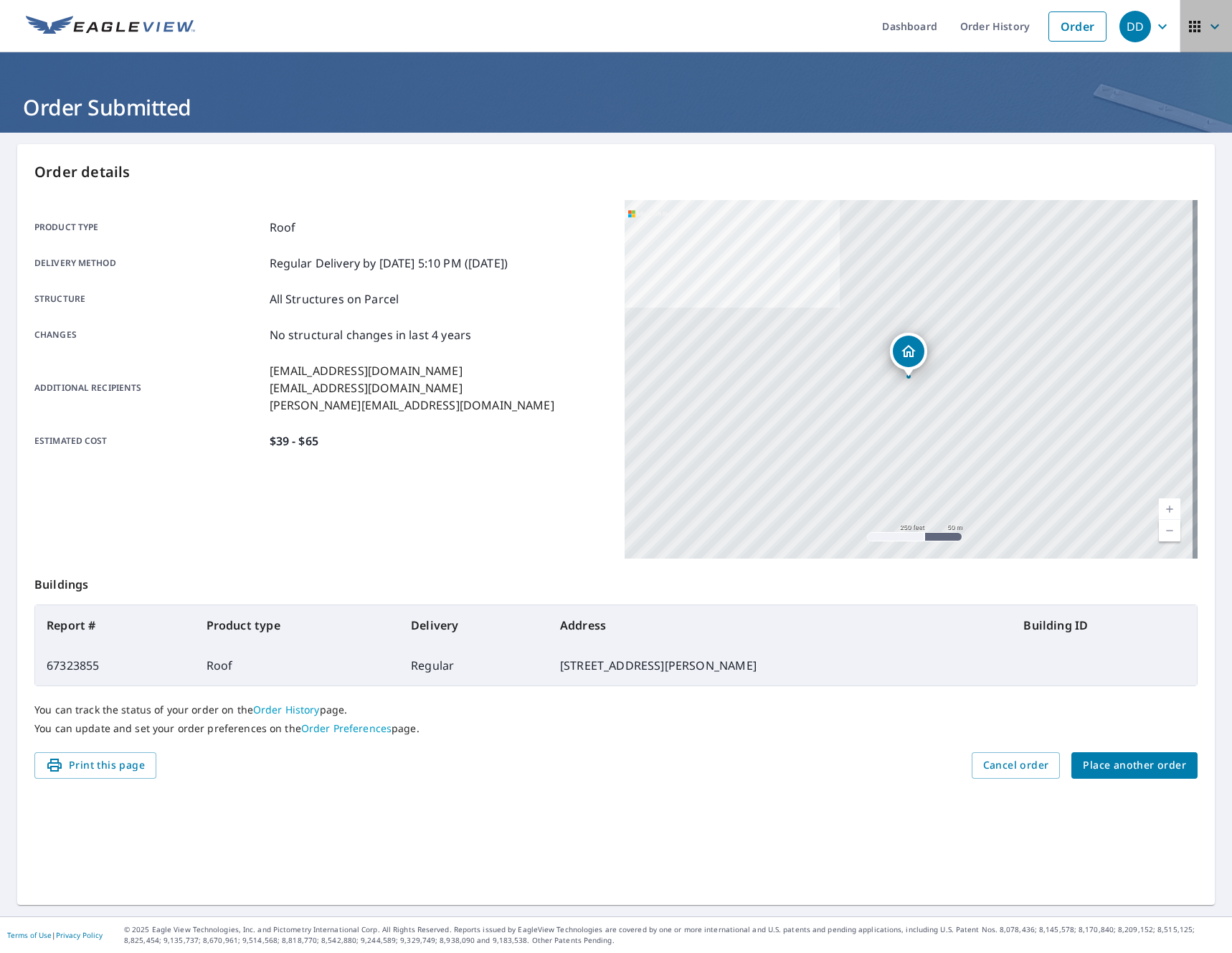
click at [1206, 24] on icon "button" at bounding box center [1214, 27] width 18 height 18
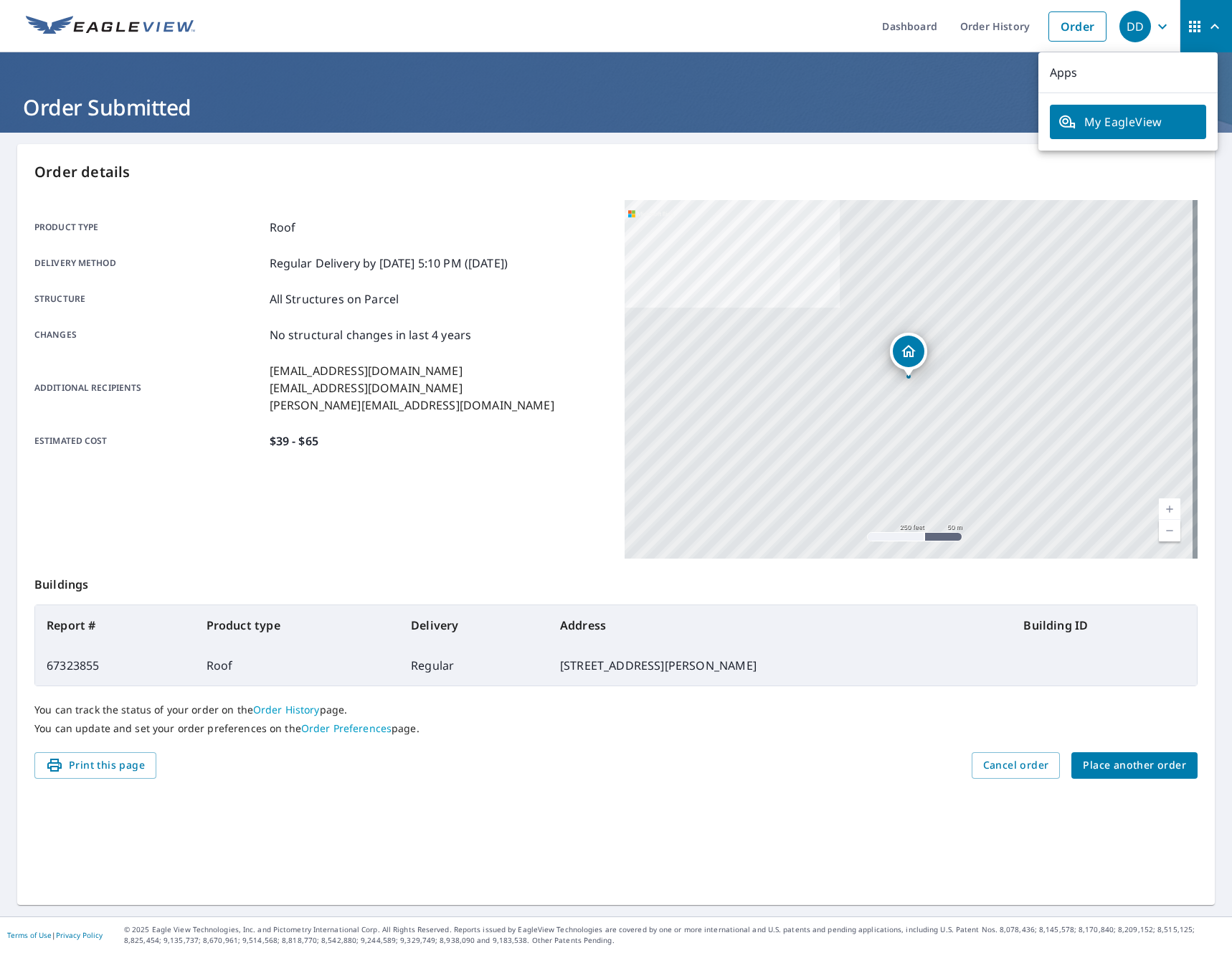
click at [1154, 34] on icon "button" at bounding box center [1163, 27] width 18 height 18
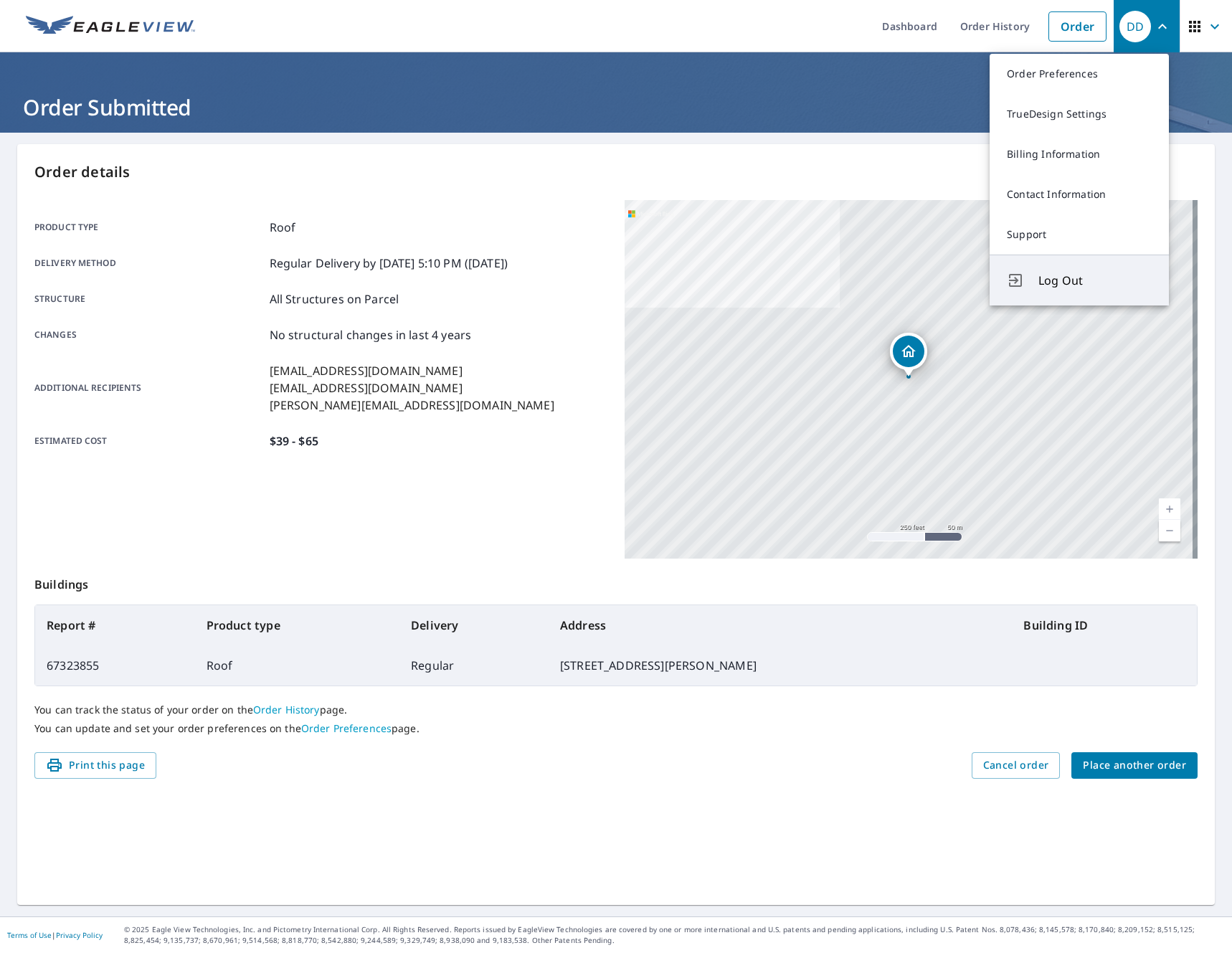
click at [1090, 283] on span "Log Out" at bounding box center [1095, 280] width 114 height 18
